Goal: Communication & Community: Ask a question

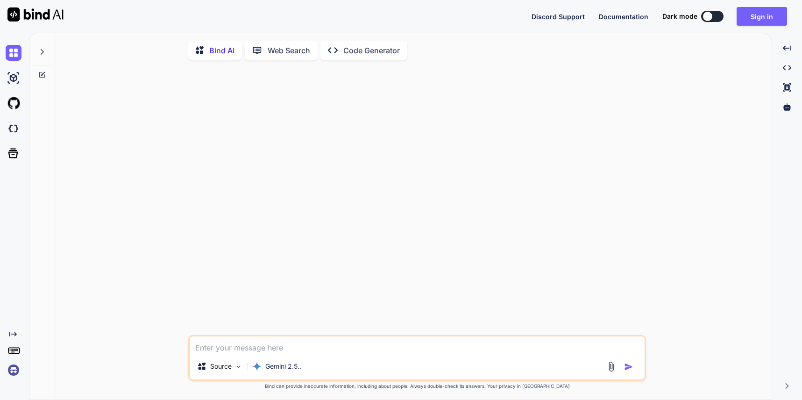
type textarea "x"
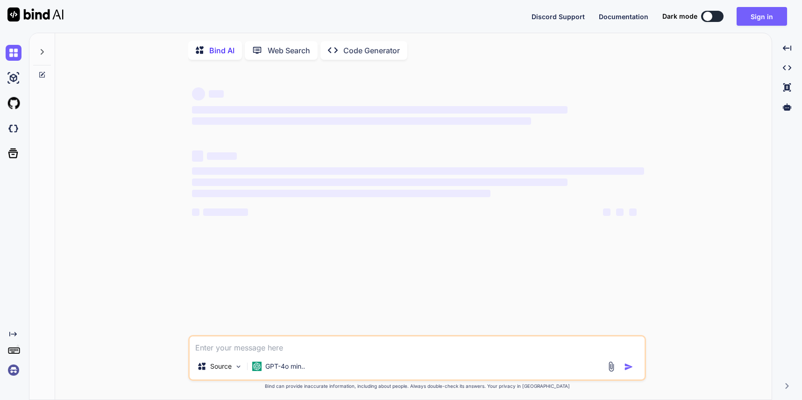
type textarea "x"
